Goal: Transaction & Acquisition: Purchase product/service

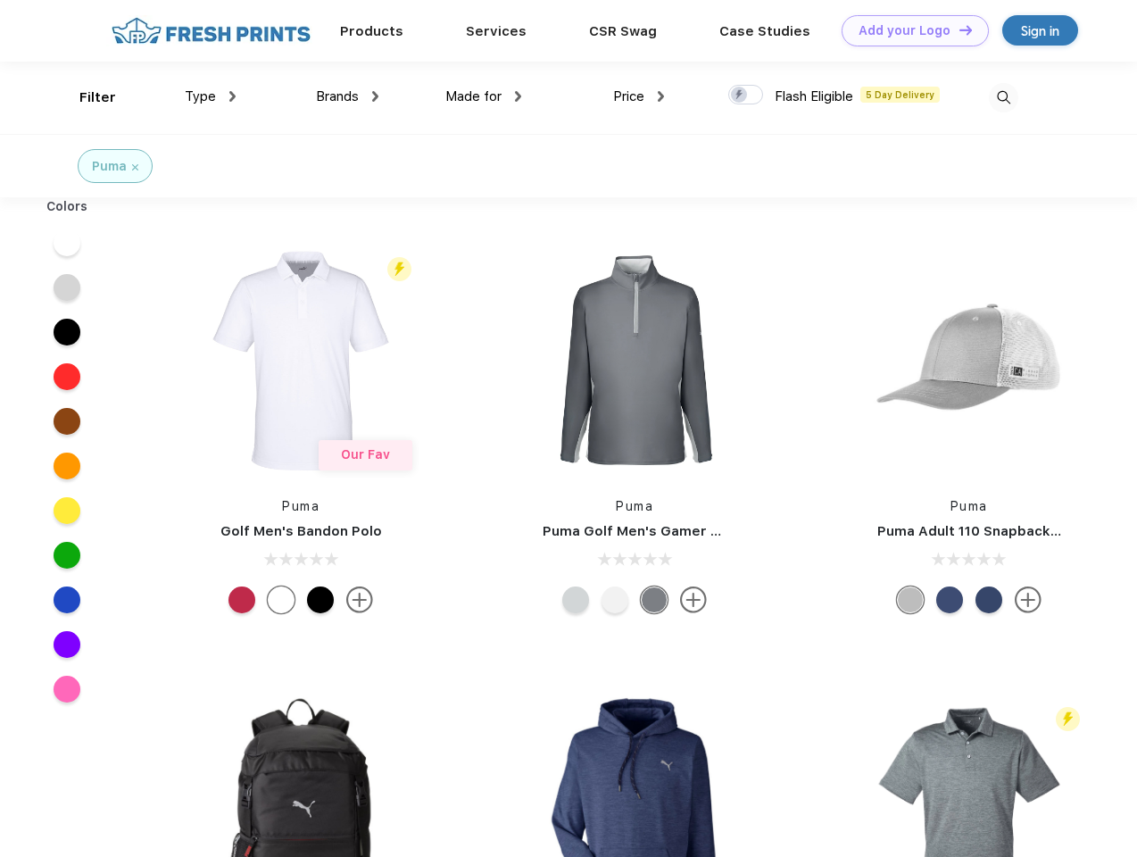
click at [908, 30] on link "Add your Logo Design Tool" at bounding box center [914, 30] width 147 height 31
click at [0, 0] on div "Design Tool" at bounding box center [0, 0] width 0 height 0
click at [957, 29] on link "Add your Logo Design Tool" at bounding box center [914, 30] width 147 height 31
click at [86, 97] on div "Filter" at bounding box center [97, 97] width 37 height 21
click at [211, 96] on span "Type" at bounding box center [200, 96] width 31 height 16
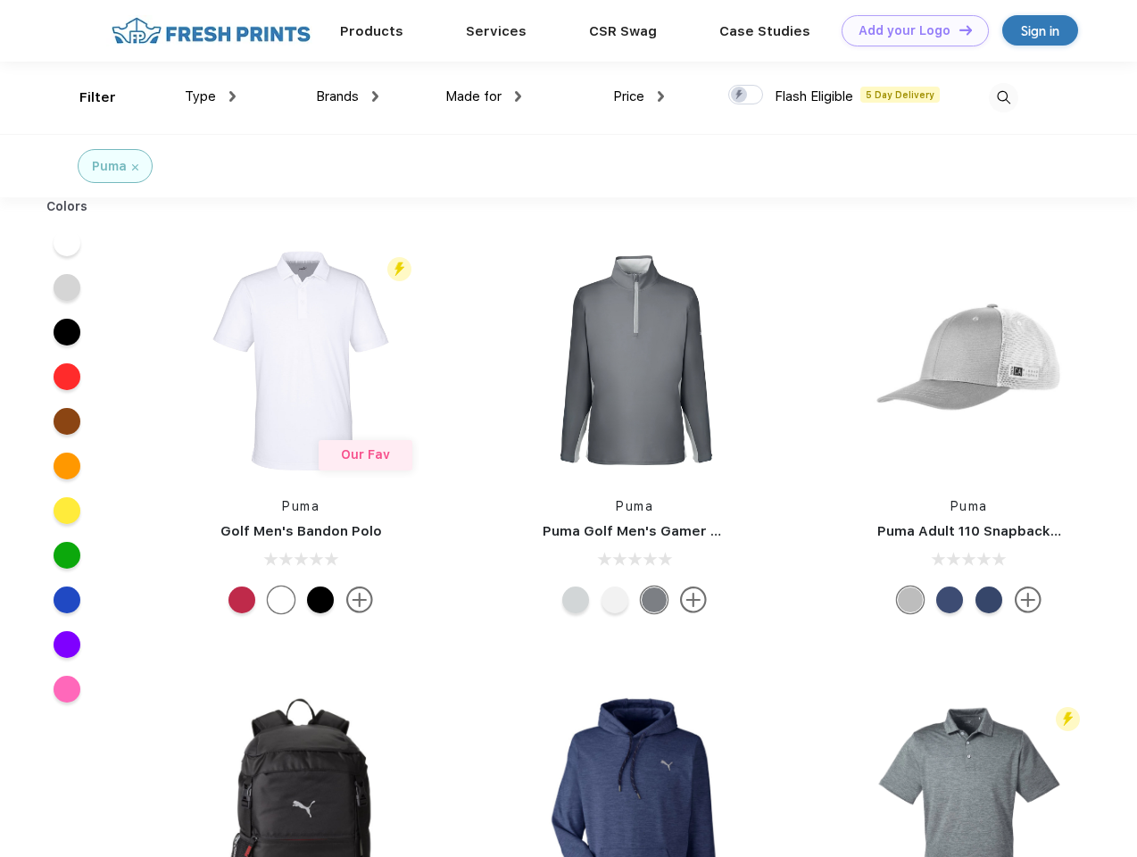
click at [347, 96] on span "Brands" at bounding box center [337, 96] width 43 height 16
click at [484, 96] on span "Made for" at bounding box center [473, 96] width 56 height 16
click at [639, 96] on span "Price" at bounding box center [628, 96] width 31 height 16
click at [746, 95] on div at bounding box center [745, 95] width 35 height 20
click at [740, 95] on input "checkbox" at bounding box center [734, 90] width 12 height 12
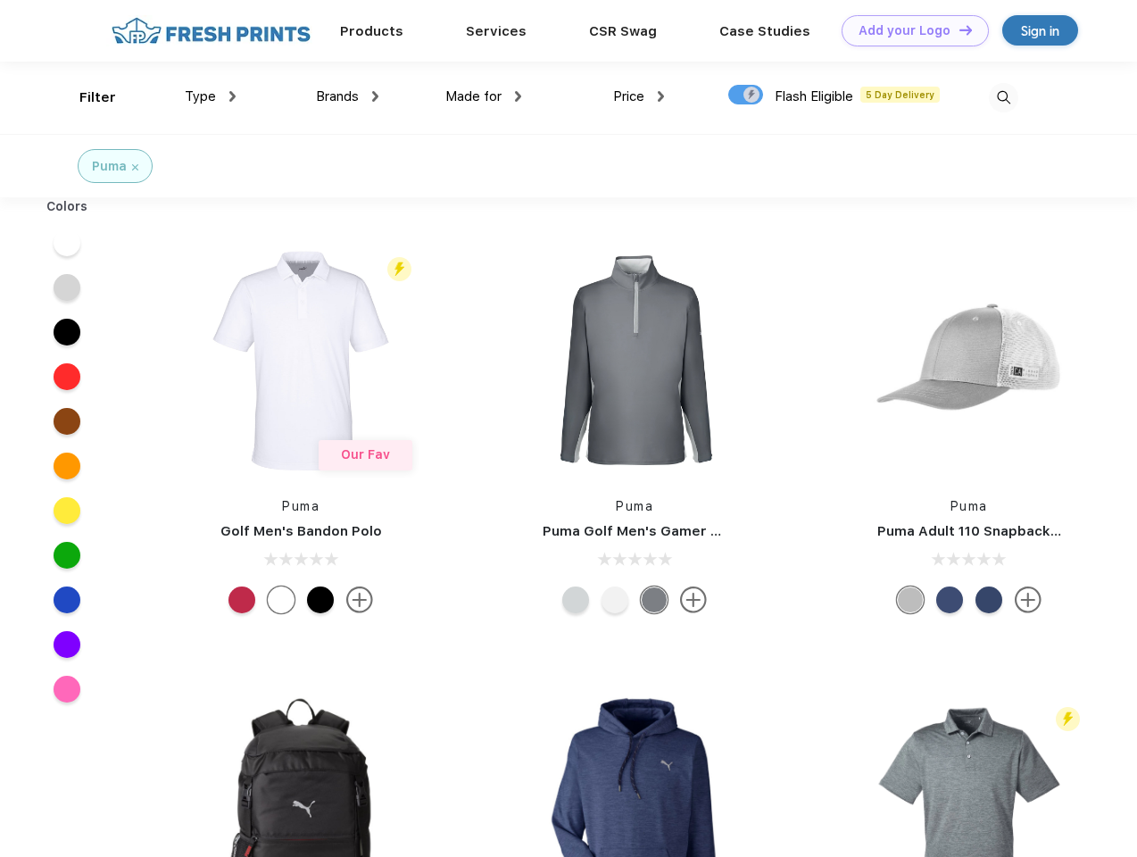
click at [1003, 97] on img at bounding box center [1003, 97] width 29 height 29
